Goal: Find specific page/section: Find specific page/section

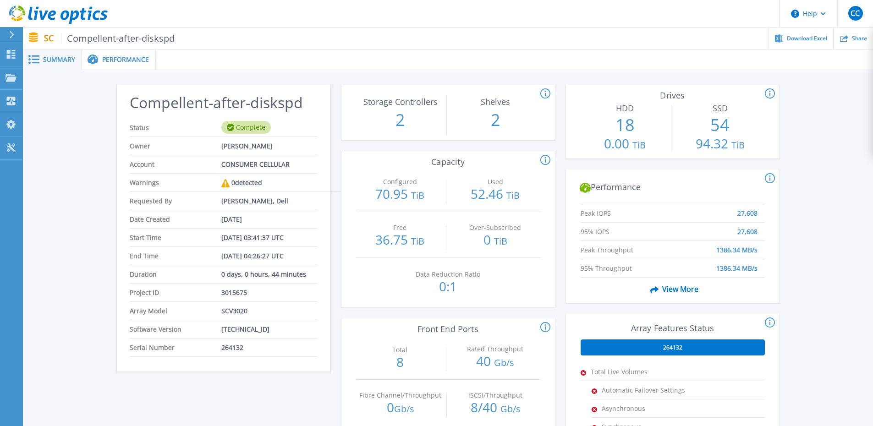
click at [51, 8] on icon at bounding box center [58, 14] width 99 height 19
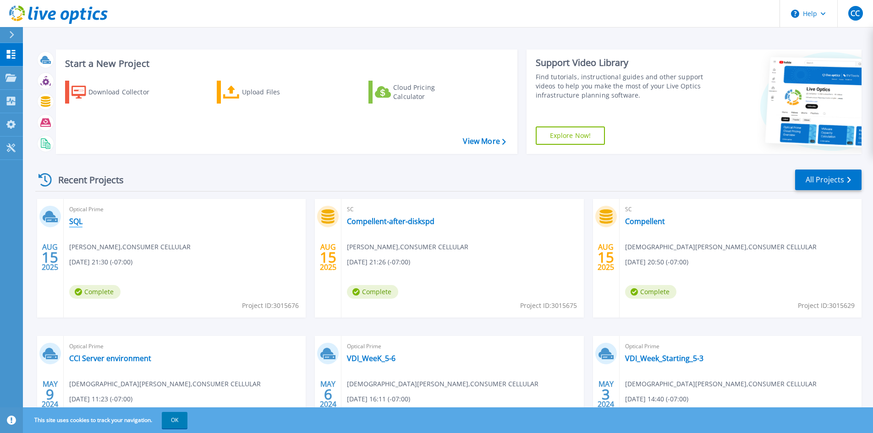
click at [79, 220] on link "SQL" at bounding box center [75, 221] width 13 height 9
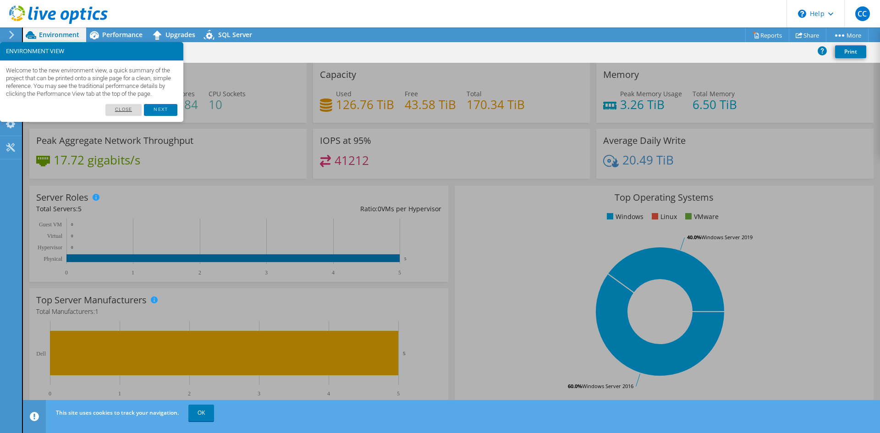
click at [130, 116] on link "Close" at bounding box center [123, 110] width 37 height 12
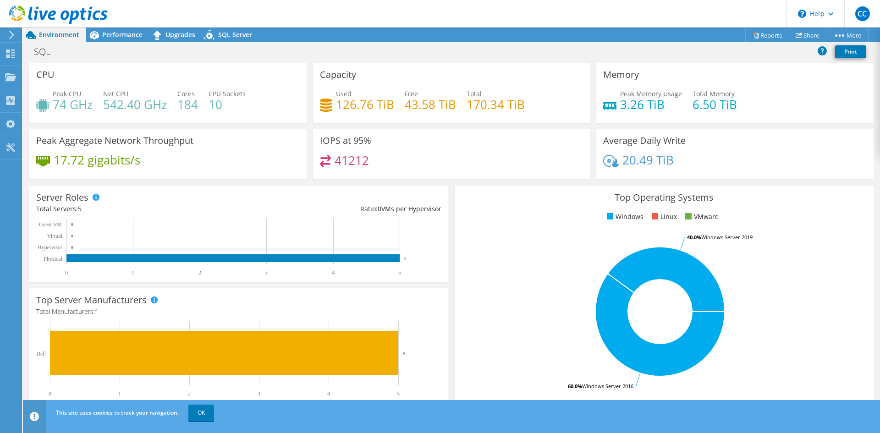
scroll to position [179, 0]
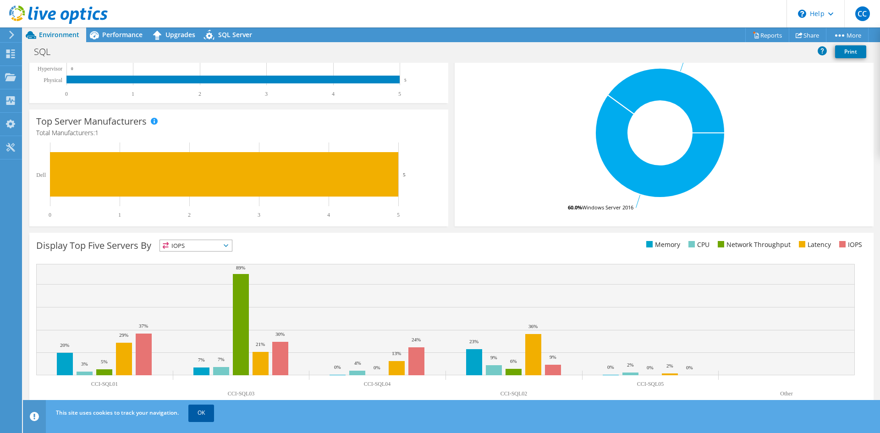
click at [206, 409] on link "OK" at bounding box center [201, 413] width 26 height 16
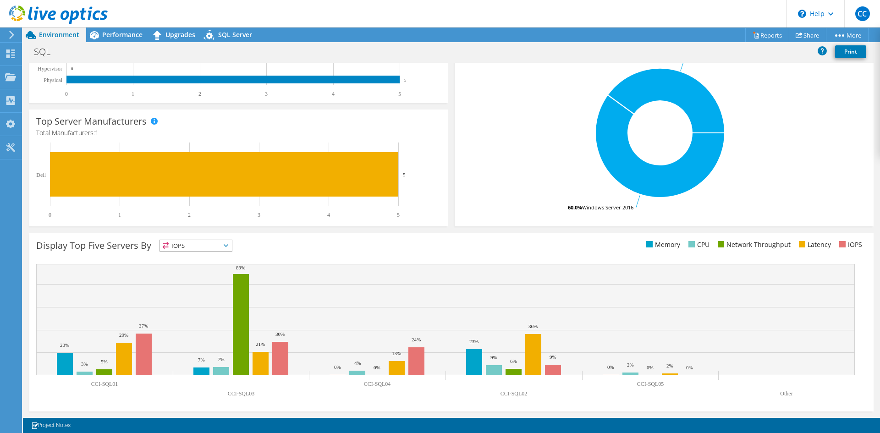
scroll to position [0, 0]
